Goal: Task Accomplishment & Management: Manage account settings

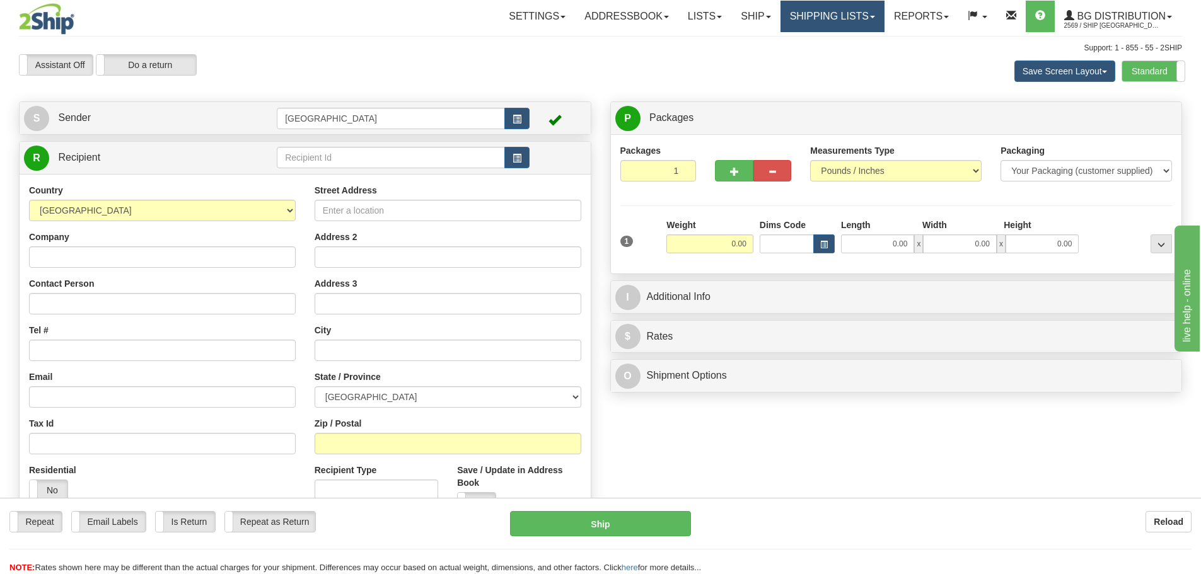
click at [822, 10] on link "Shipping lists" at bounding box center [832, 17] width 104 height 32
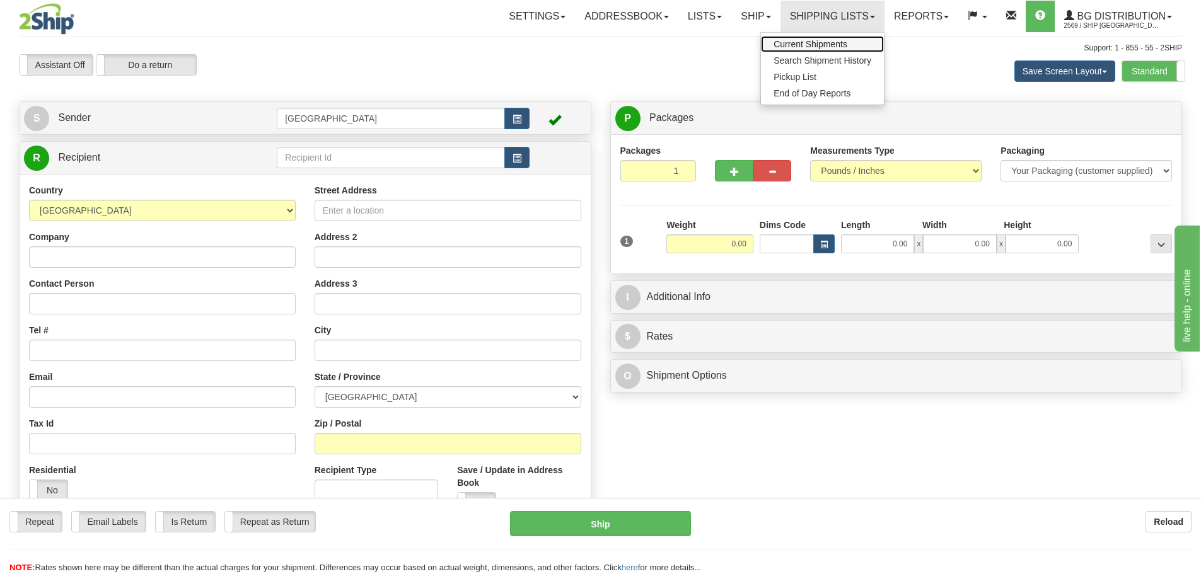
click at [816, 42] on span "Current Shipments" at bounding box center [811, 44] width 74 height 10
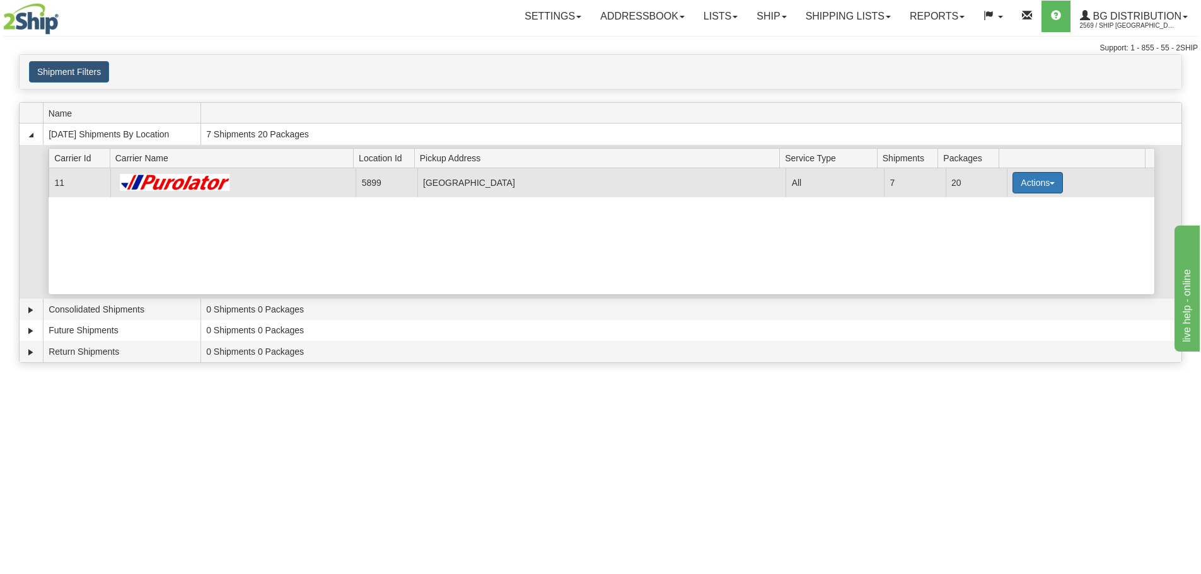
click at [1027, 183] on button "Actions" at bounding box center [1037, 182] width 50 height 21
click at [1002, 207] on span "Details" at bounding box center [991, 206] width 34 height 9
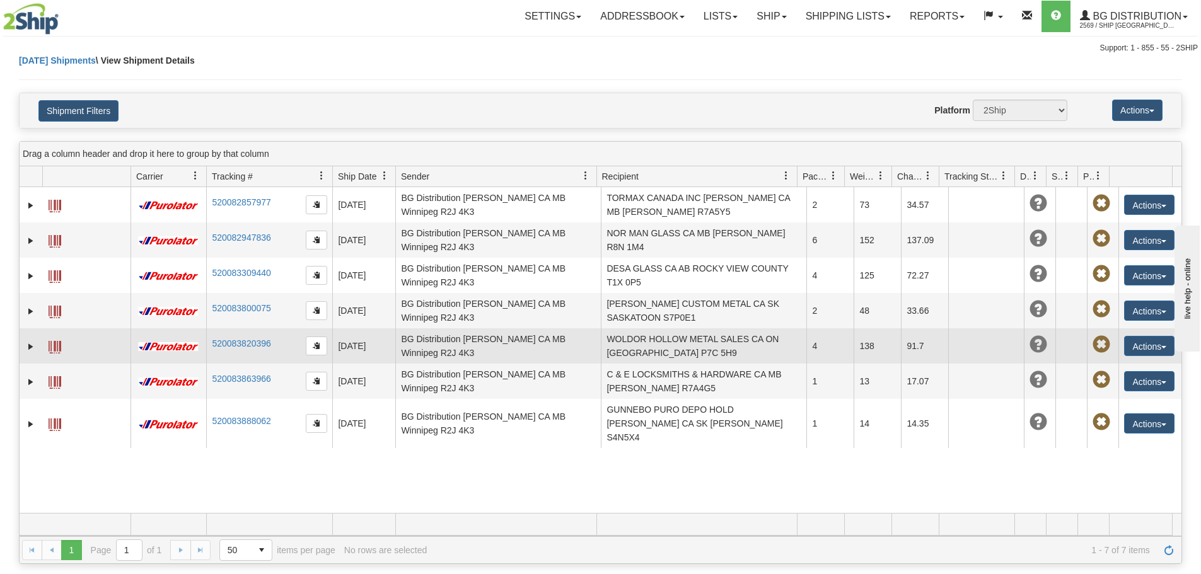
click at [651, 340] on td "WOLDOR HOLLOW METAL SALES CA ON THUNDER BAY P7C 5H9" at bounding box center [704, 345] width 206 height 35
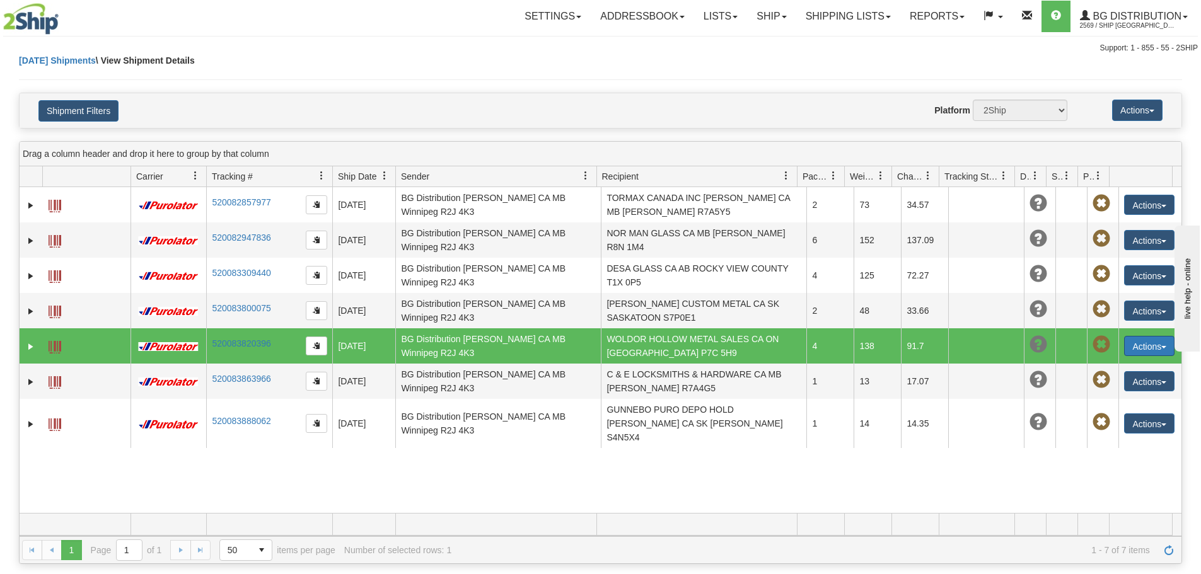
click at [1145, 345] on button "Actions" at bounding box center [1149, 346] width 50 height 20
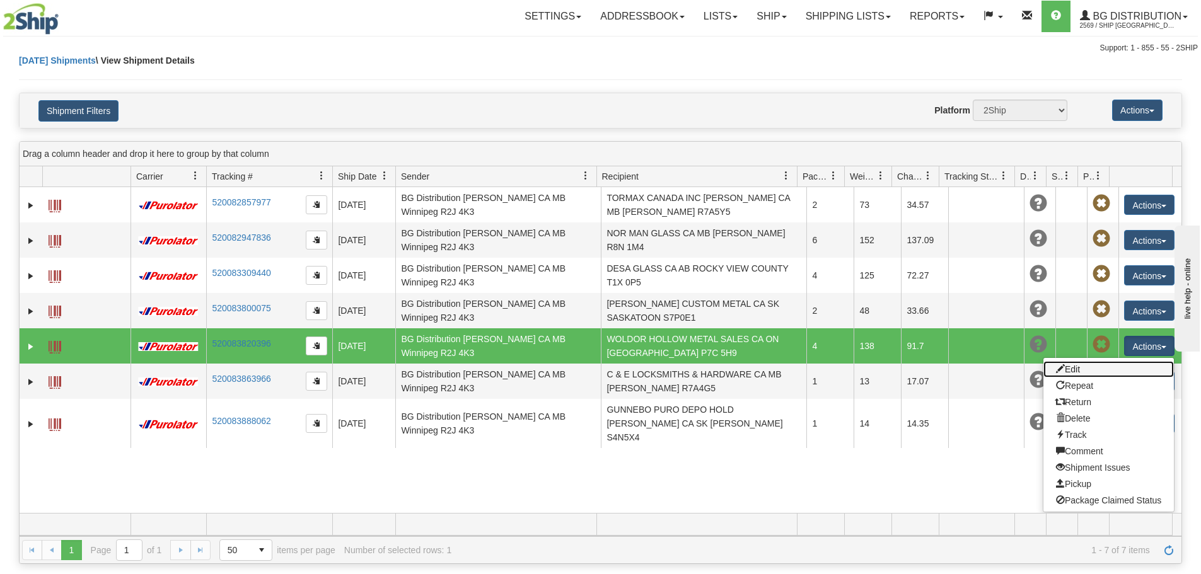
click at [1068, 369] on link "Edit" at bounding box center [1108, 369] width 130 height 16
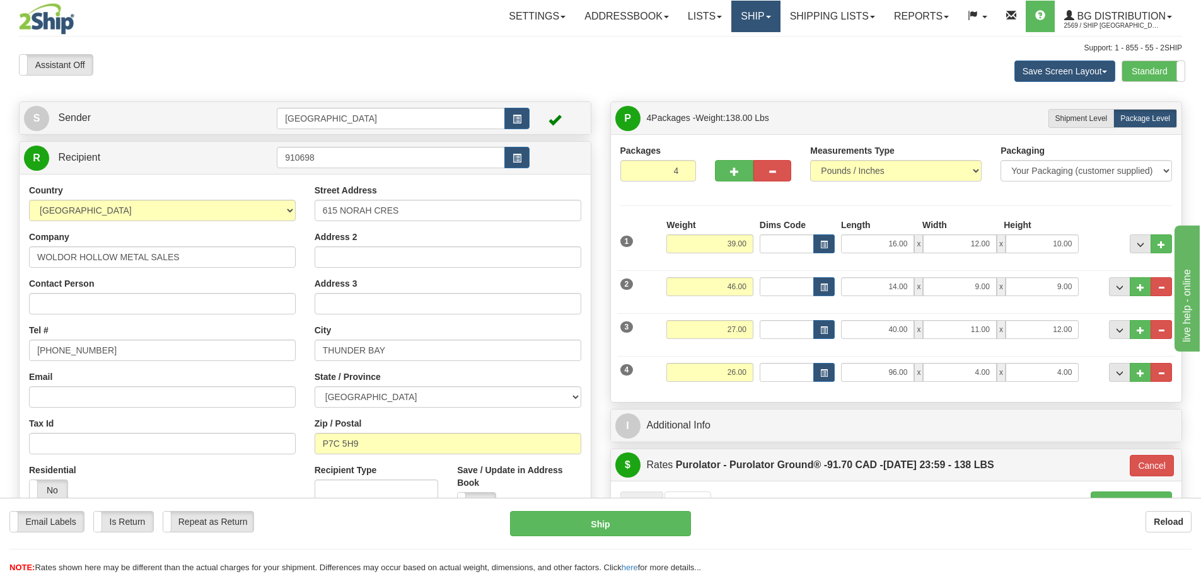
click at [747, 16] on link "Ship" at bounding box center [755, 17] width 49 height 32
click at [718, 45] on span "Ship Screen" at bounding box center [717, 44] width 48 height 10
